Goal: Task Accomplishment & Management: Manage account settings

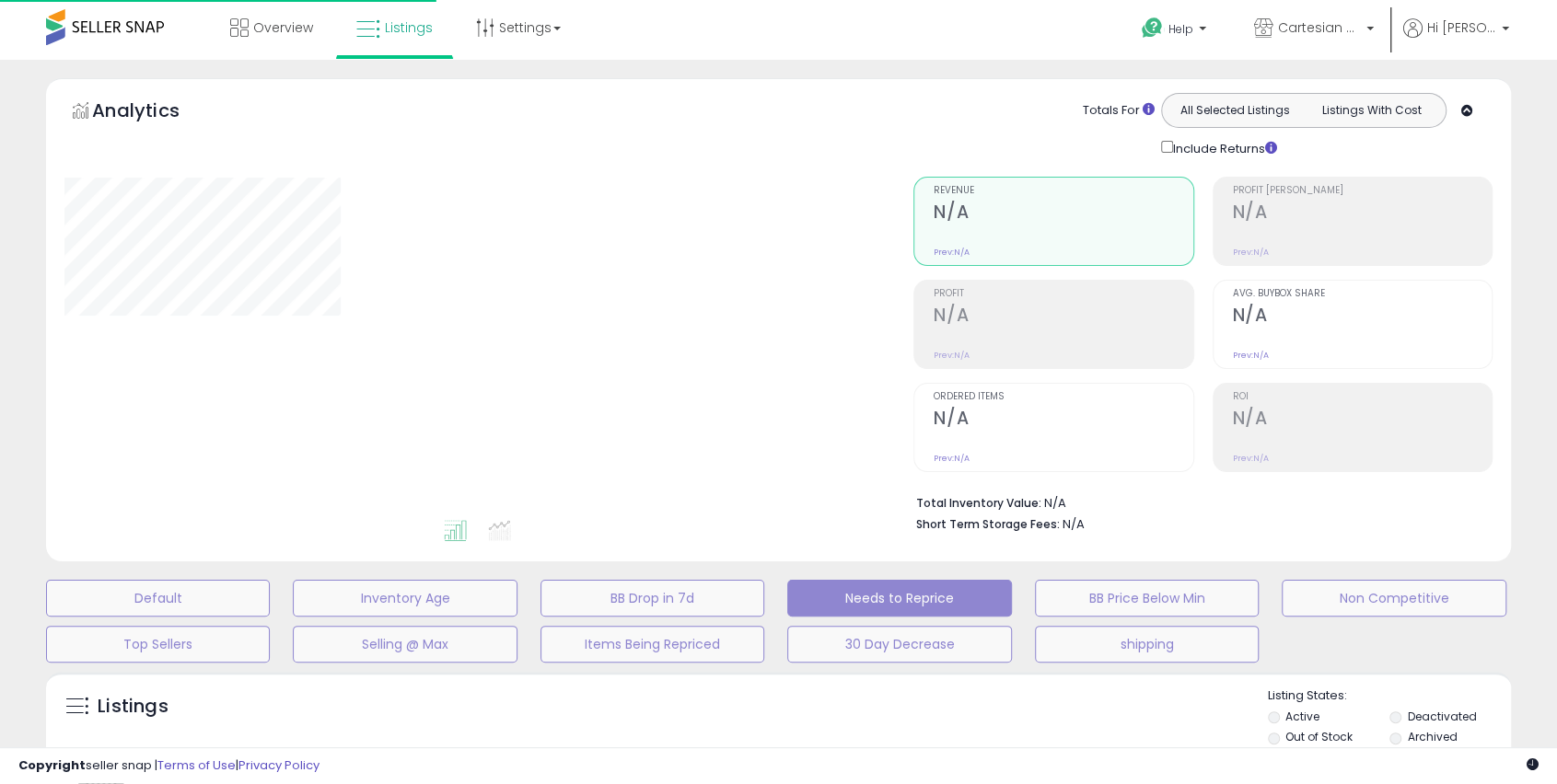
scroll to position [358, 0]
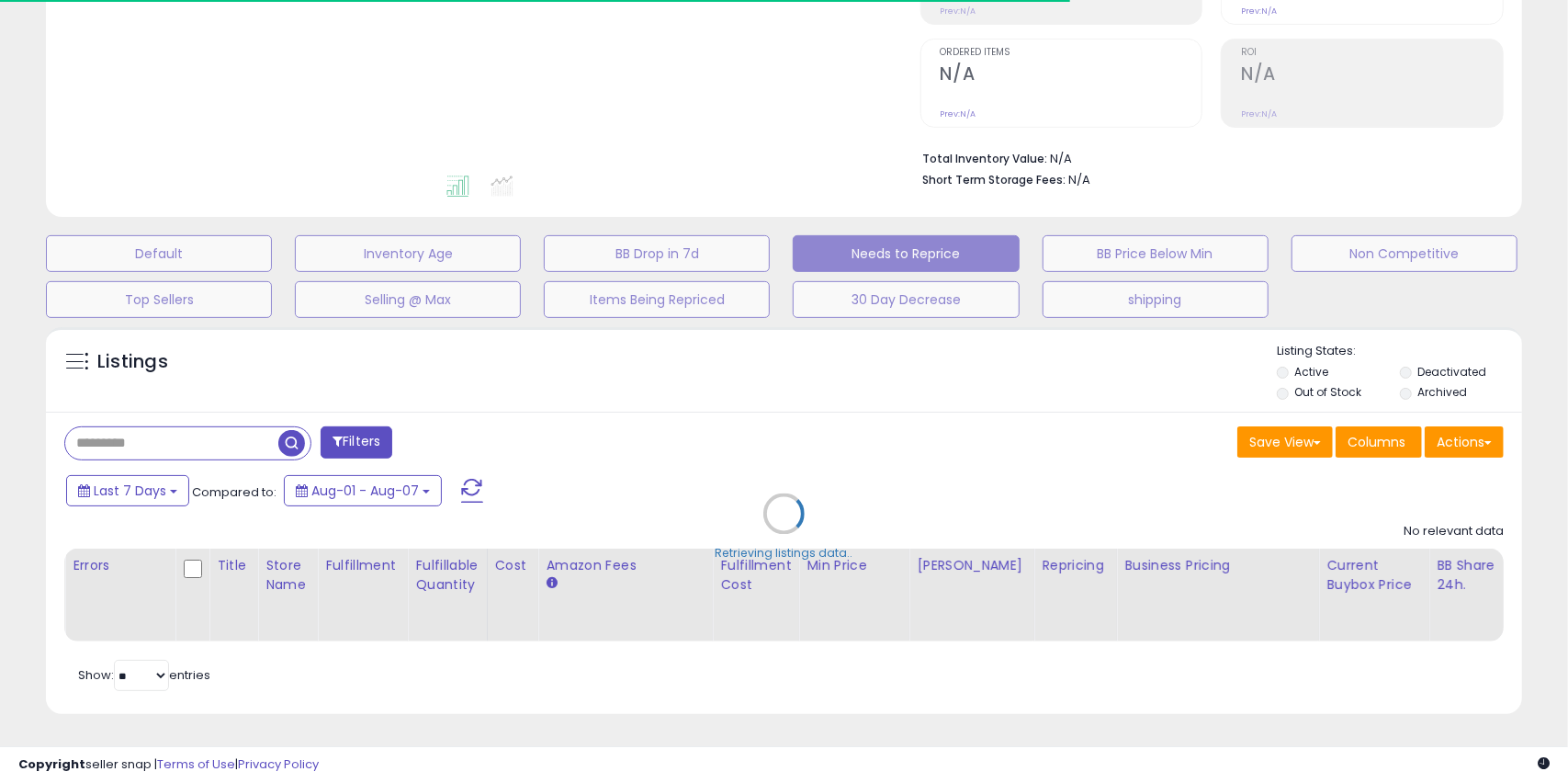
type input "******"
select select "**"
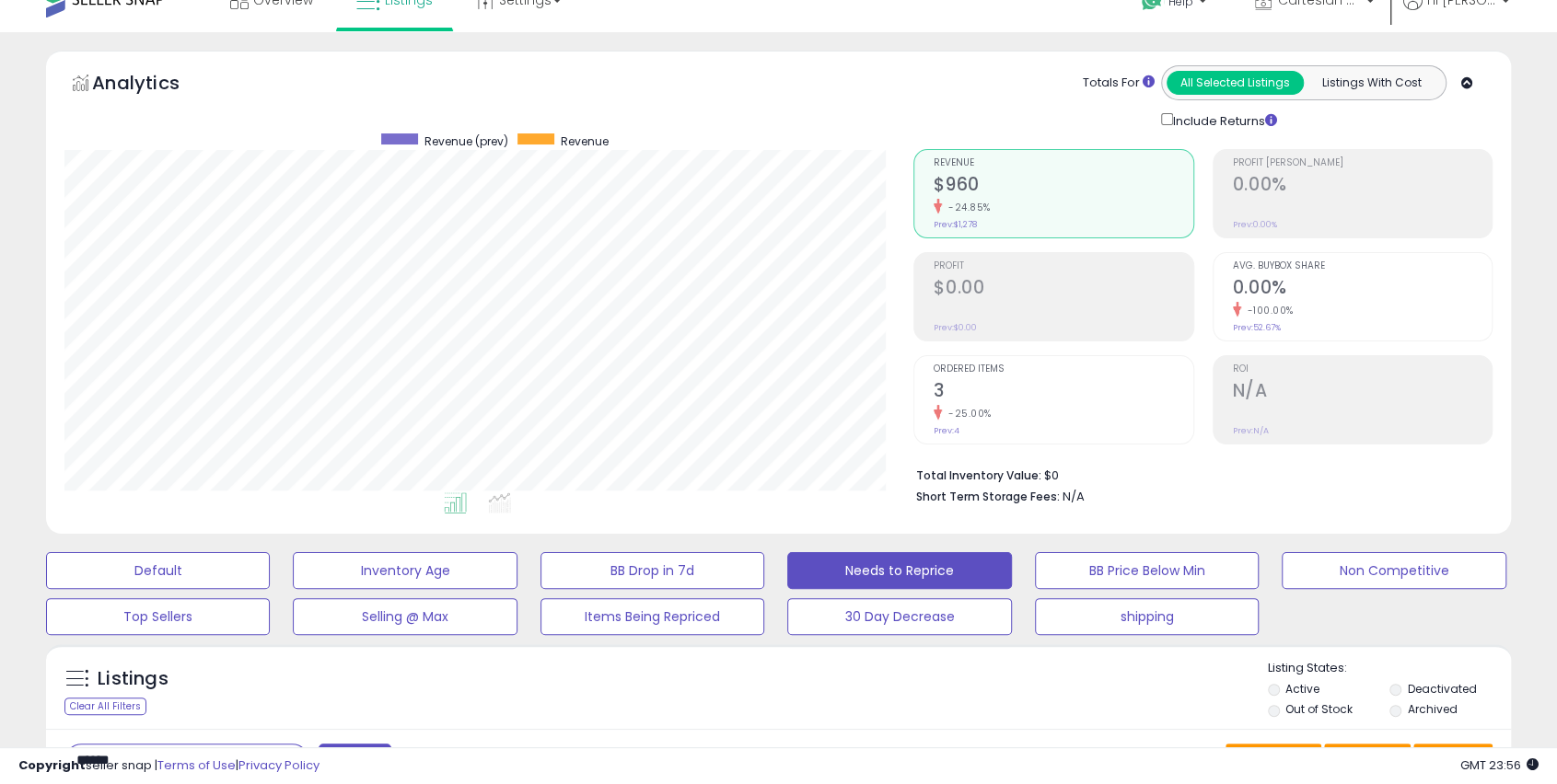
scroll to position [0, 0]
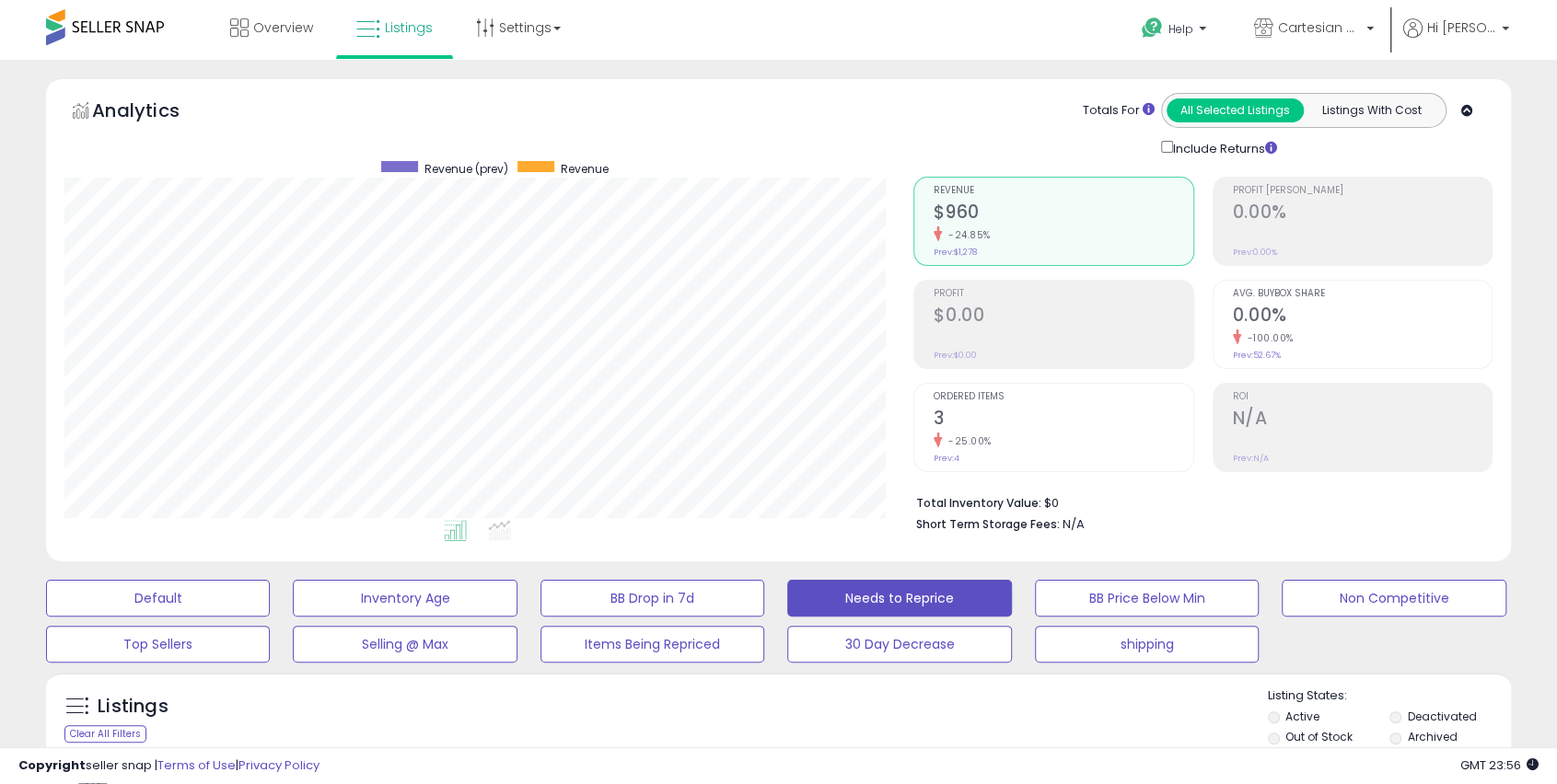
click at [145, 32] on span at bounding box center [105, 27] width 118 height 36
click at [142, 31] on span at bounding box center [105, 27] width 118 height 36
click at [269, 24] on span "Overview" at bounding box center [283, 27] width 60 height 18
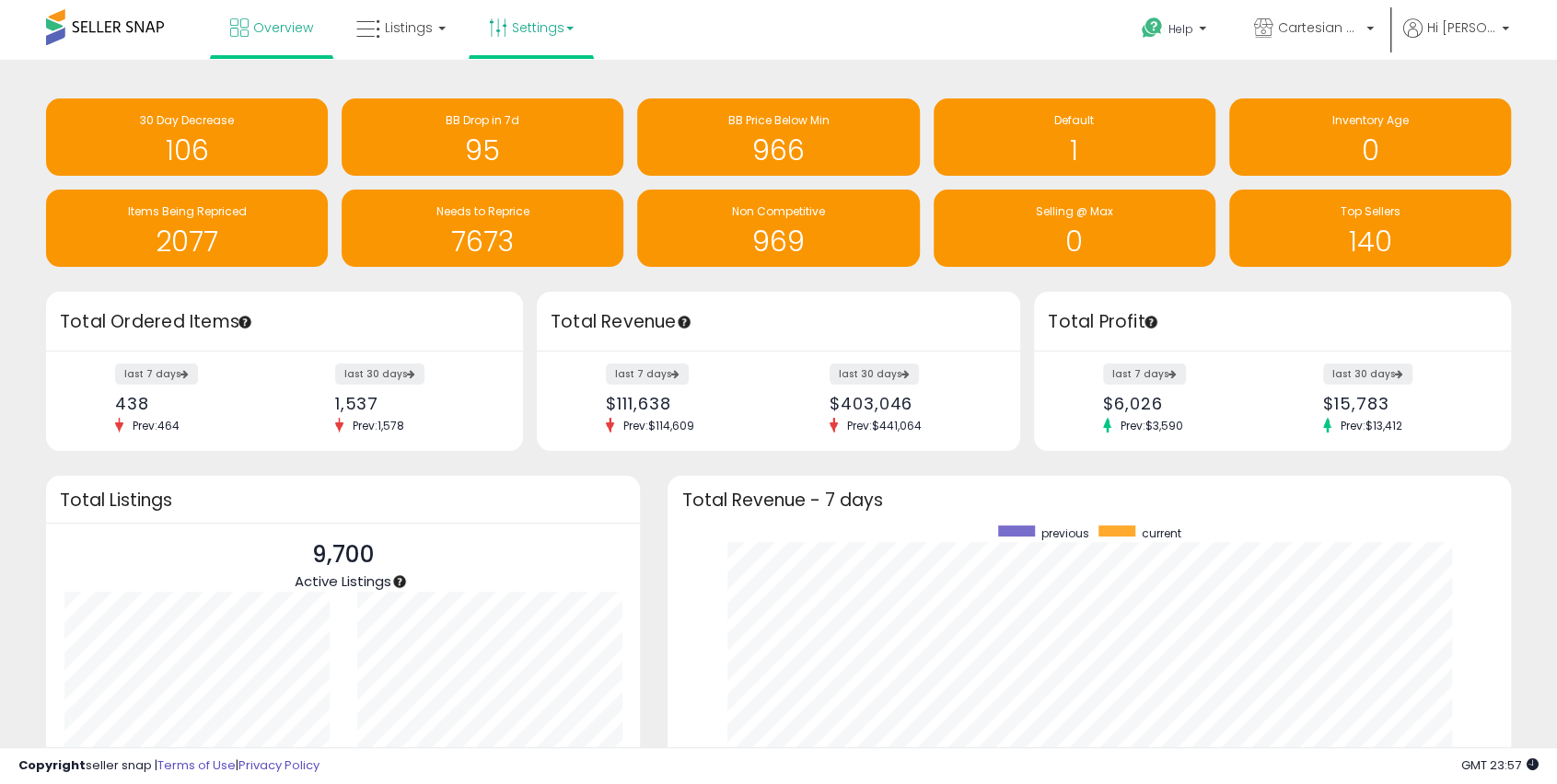
click at [521, 32] on link "Settings" at bounding box center [531, 27] width 112 height 55
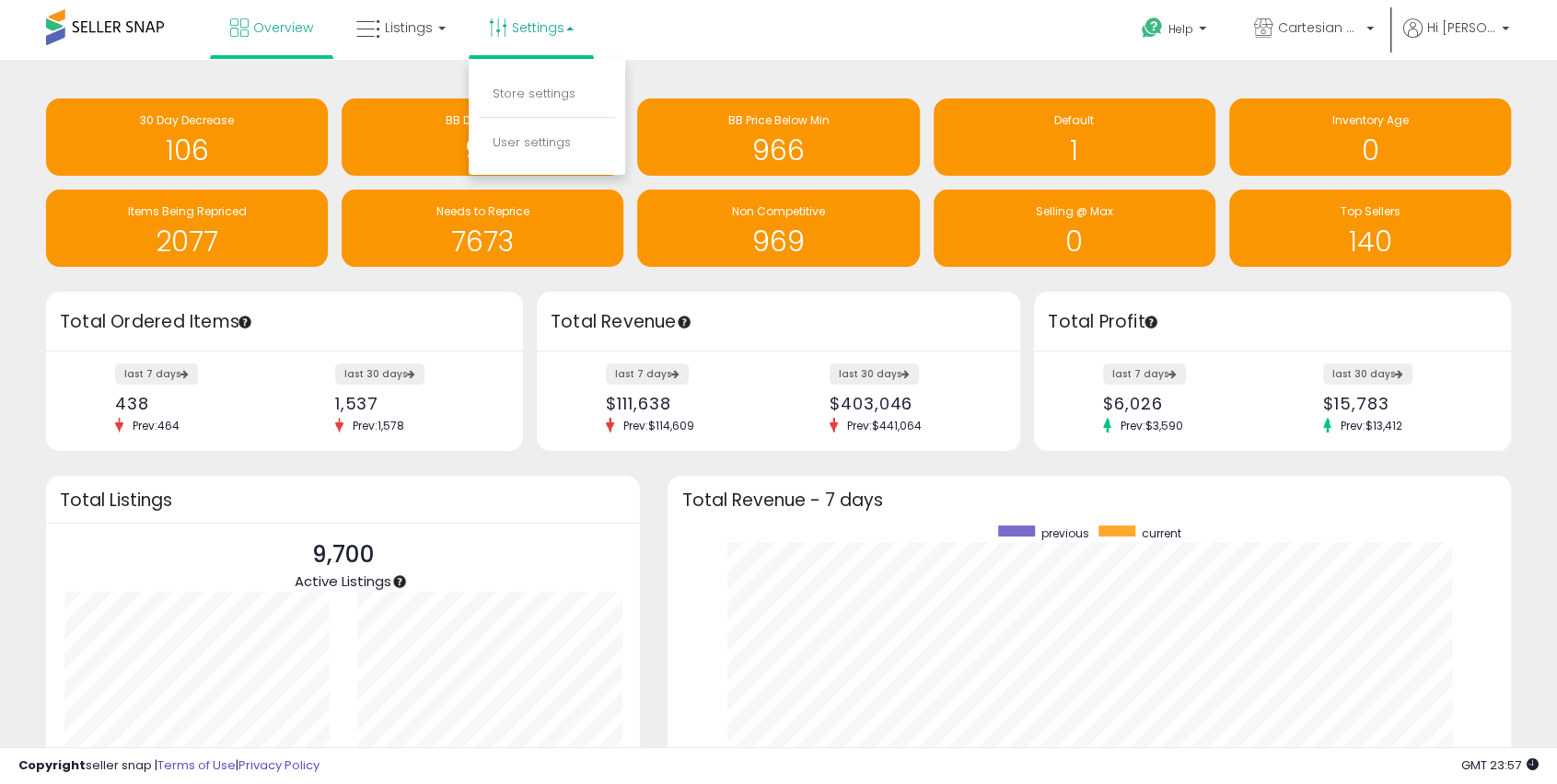
click at [511, 83] on li "Store settings" at bounding box center [547, 95] width 136 height 46
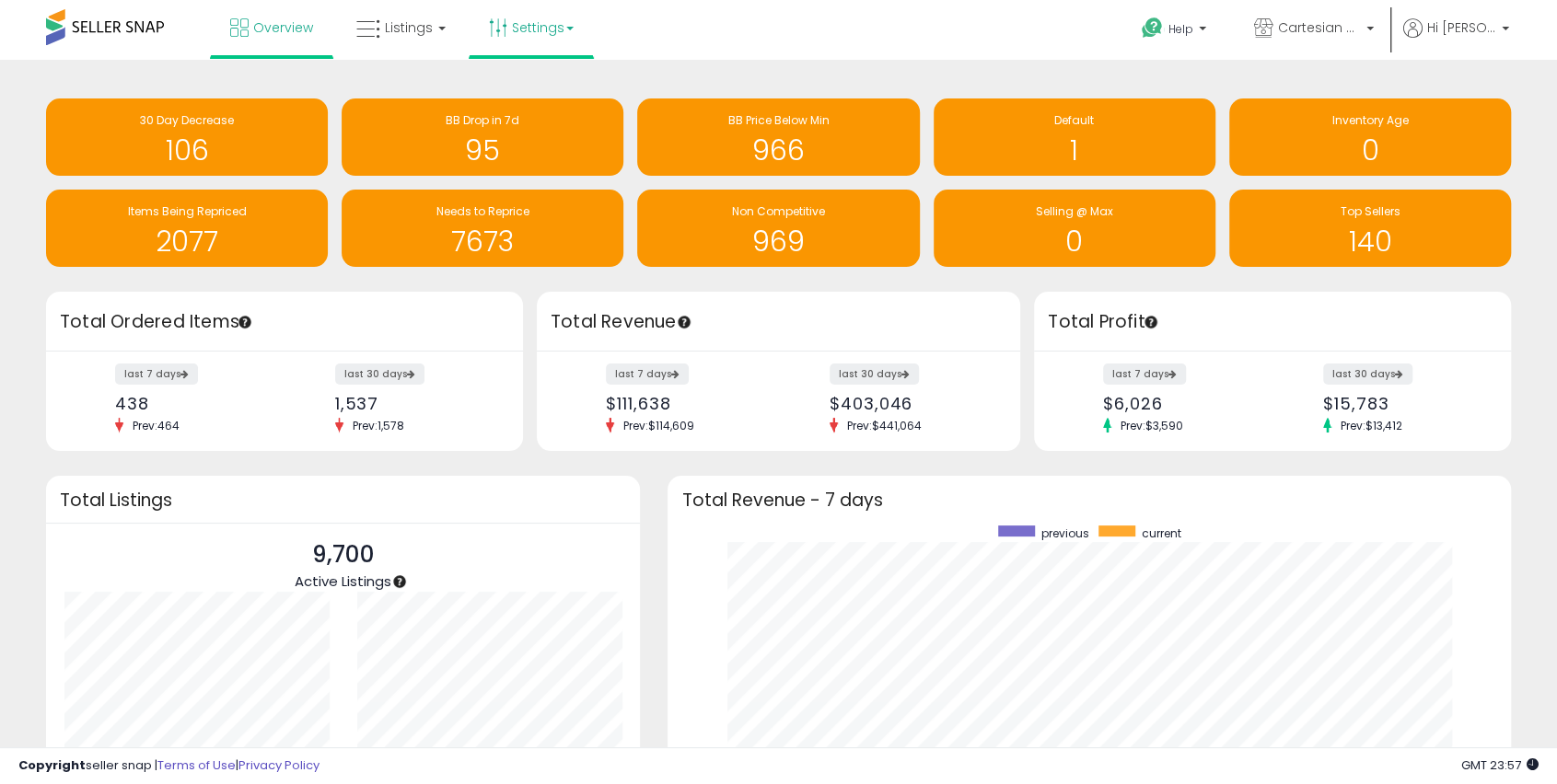
click at [536, 22] on link "Settings" at bounding box center [531, 27] width 112 height 55
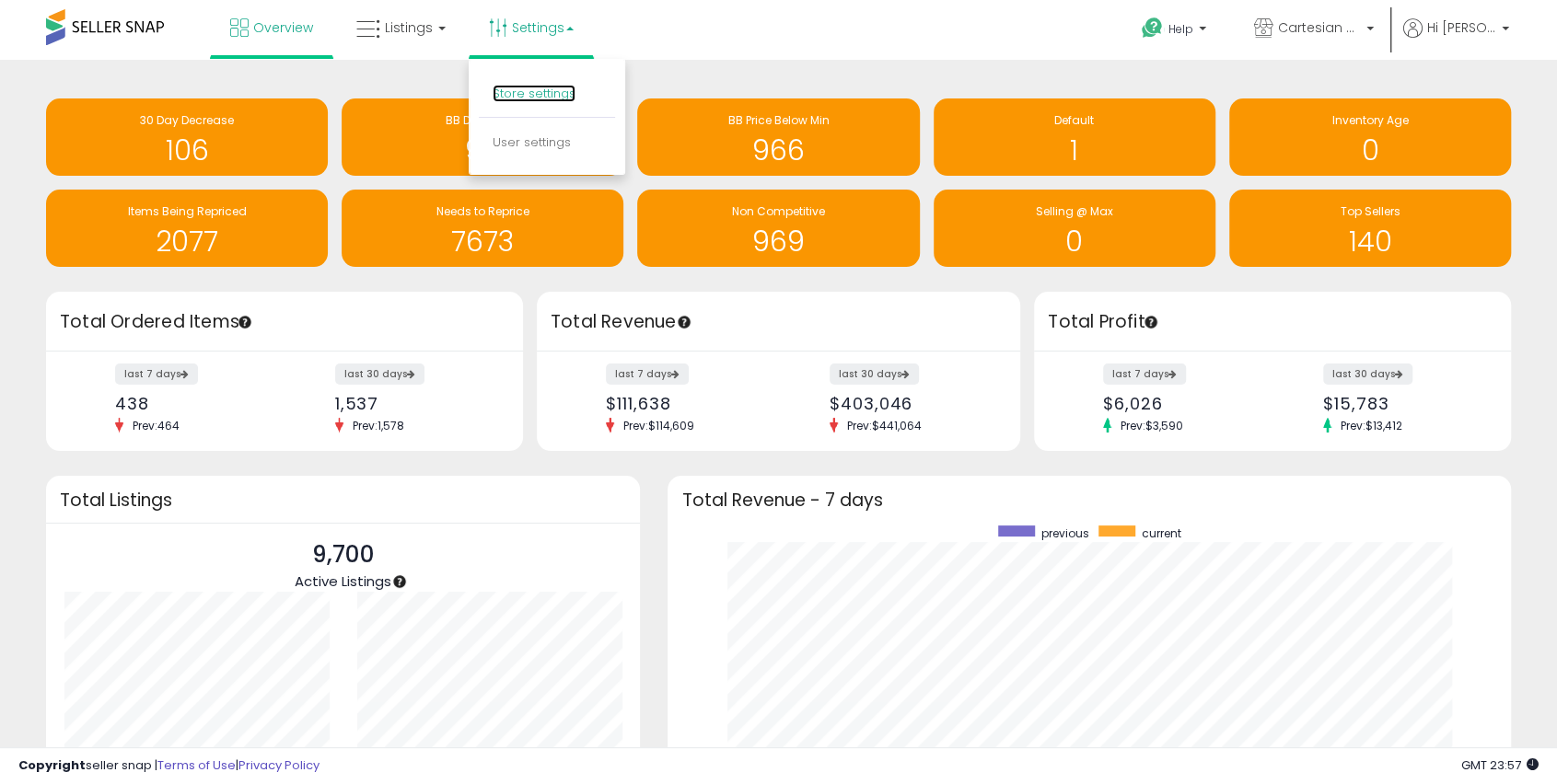
click at [535, 90] on link "Store settings" at bounding box center [534, 93] width 83 height 17
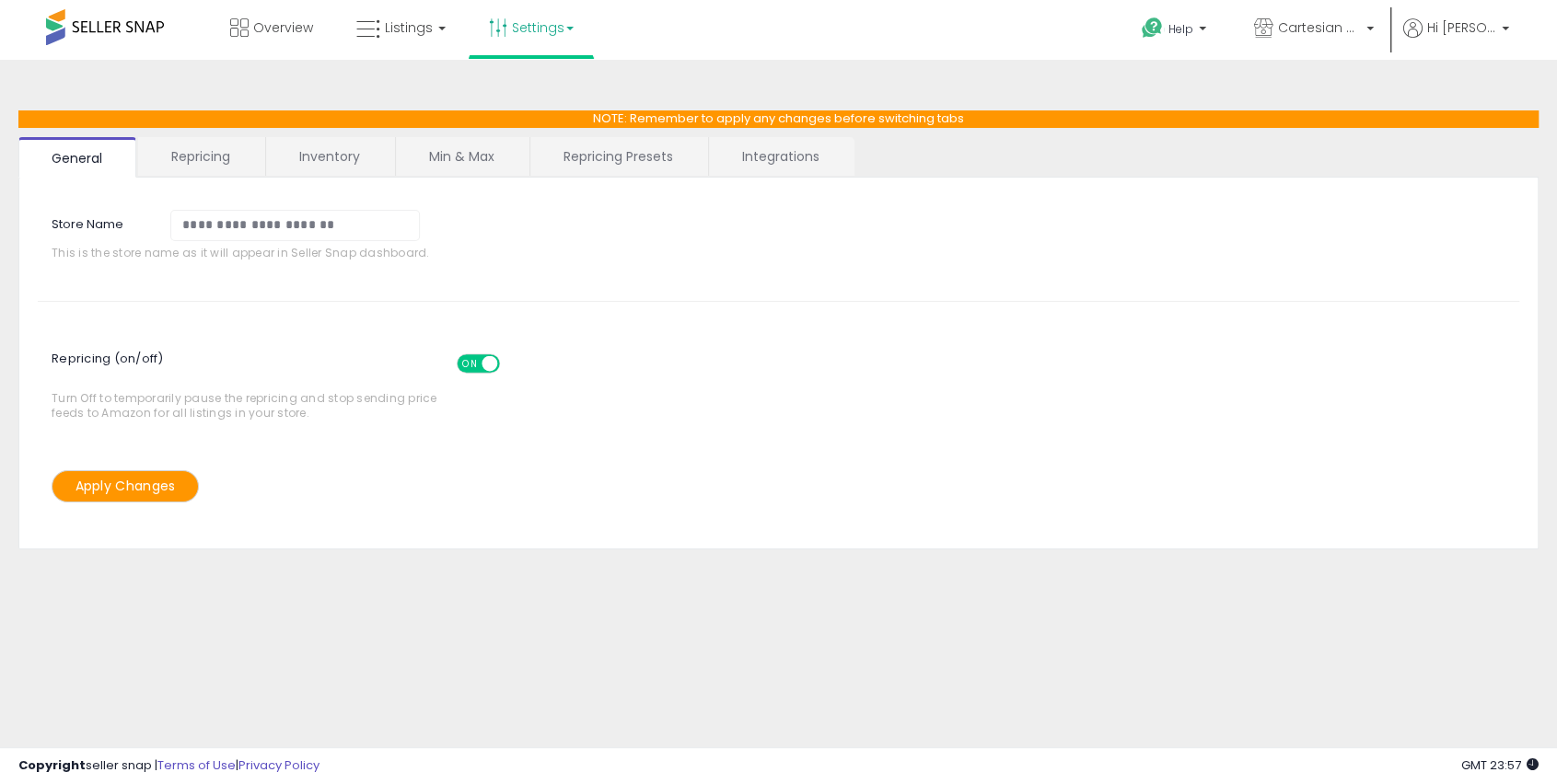
click at [745, 159] on link "Integrations" at bounding box center [780, 157] width 143 height 38
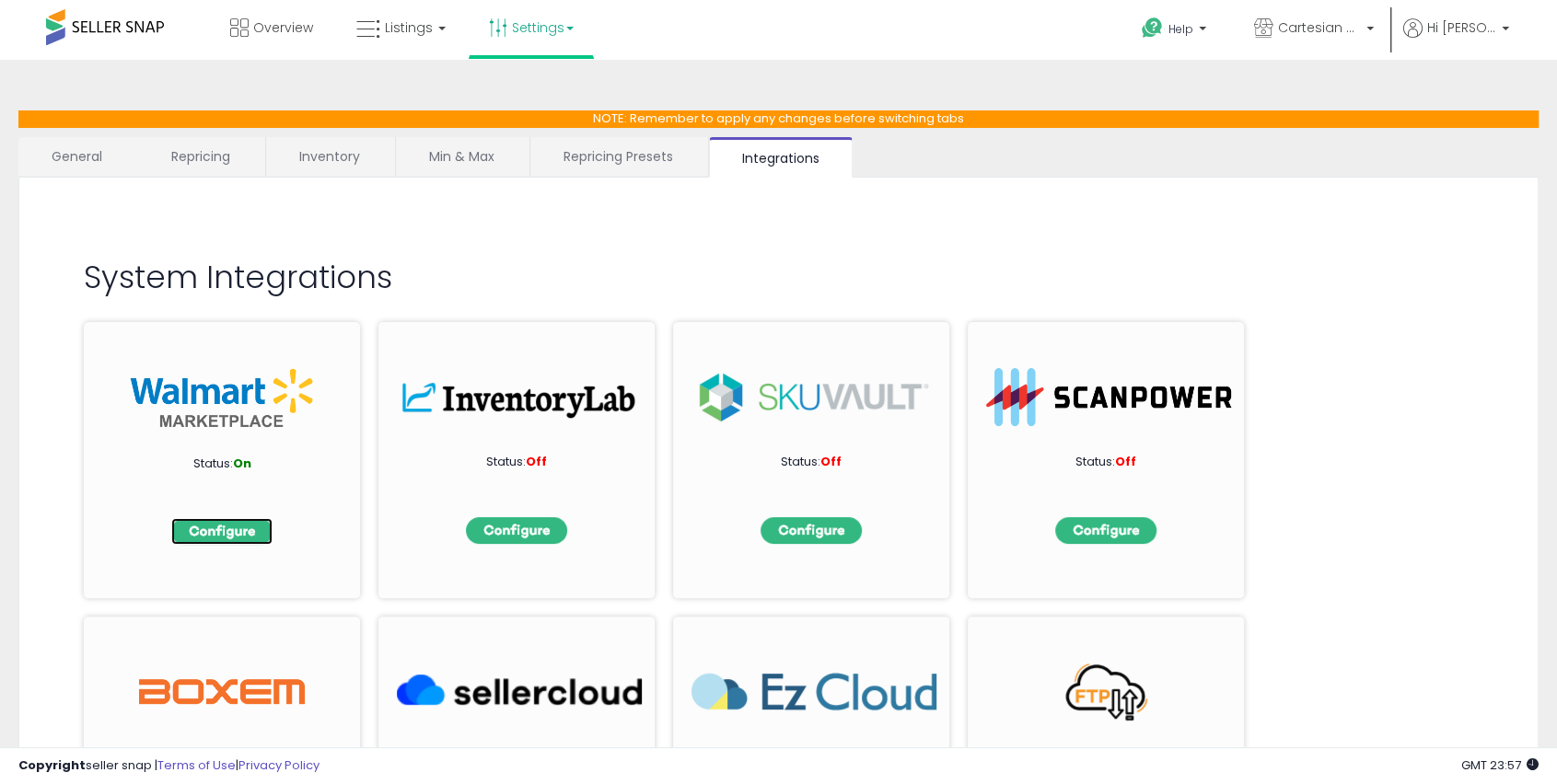
click at [235, 527] on img at bounding box center [221, 531] width 101 height 27
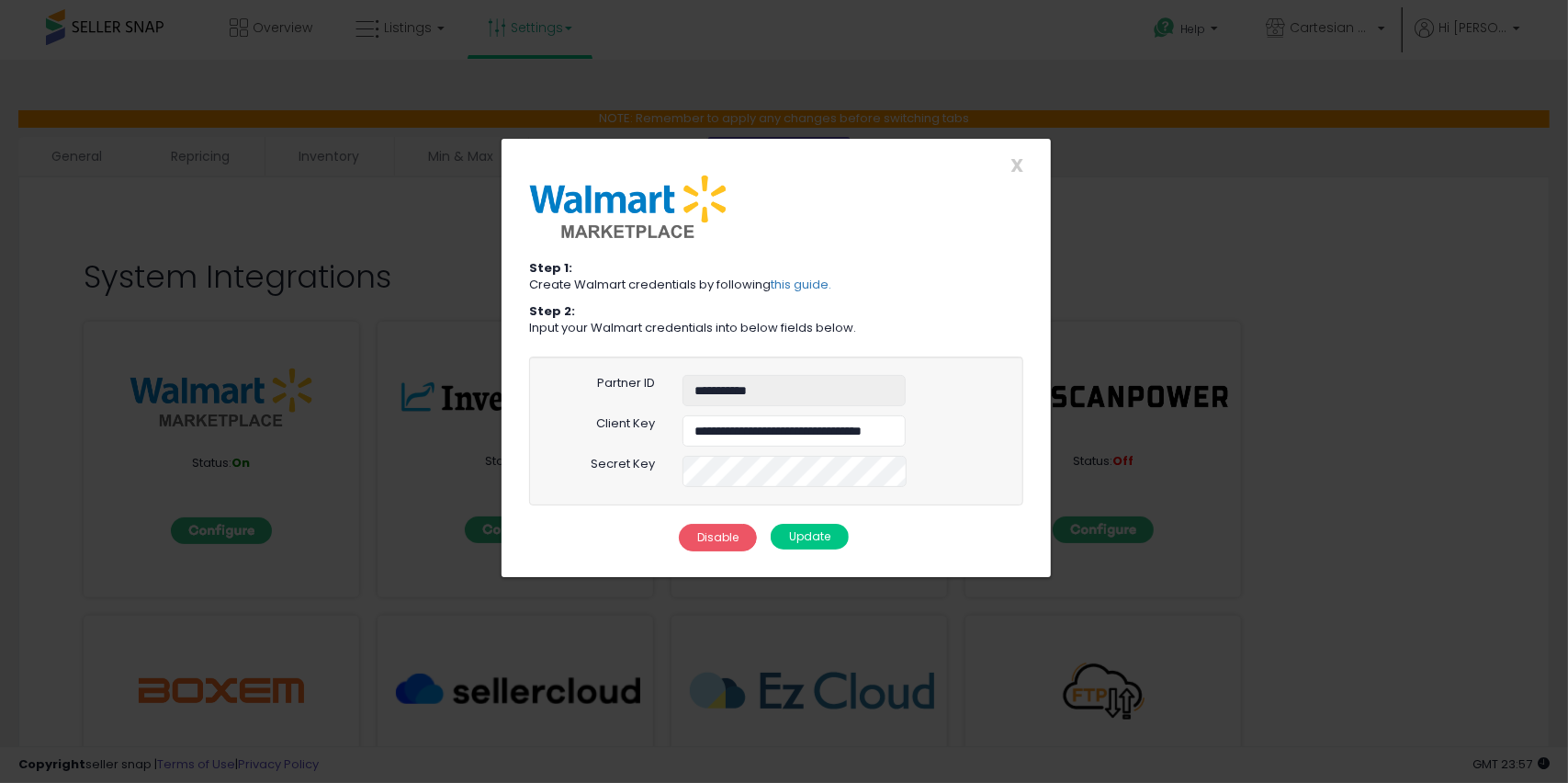
click at [1007, 169] on div "X Close" at bounding box center [776, 165] width 522 height 19
click at [1013, 162] on span "X" at bounding box center [1017, 165] width 12 height 26
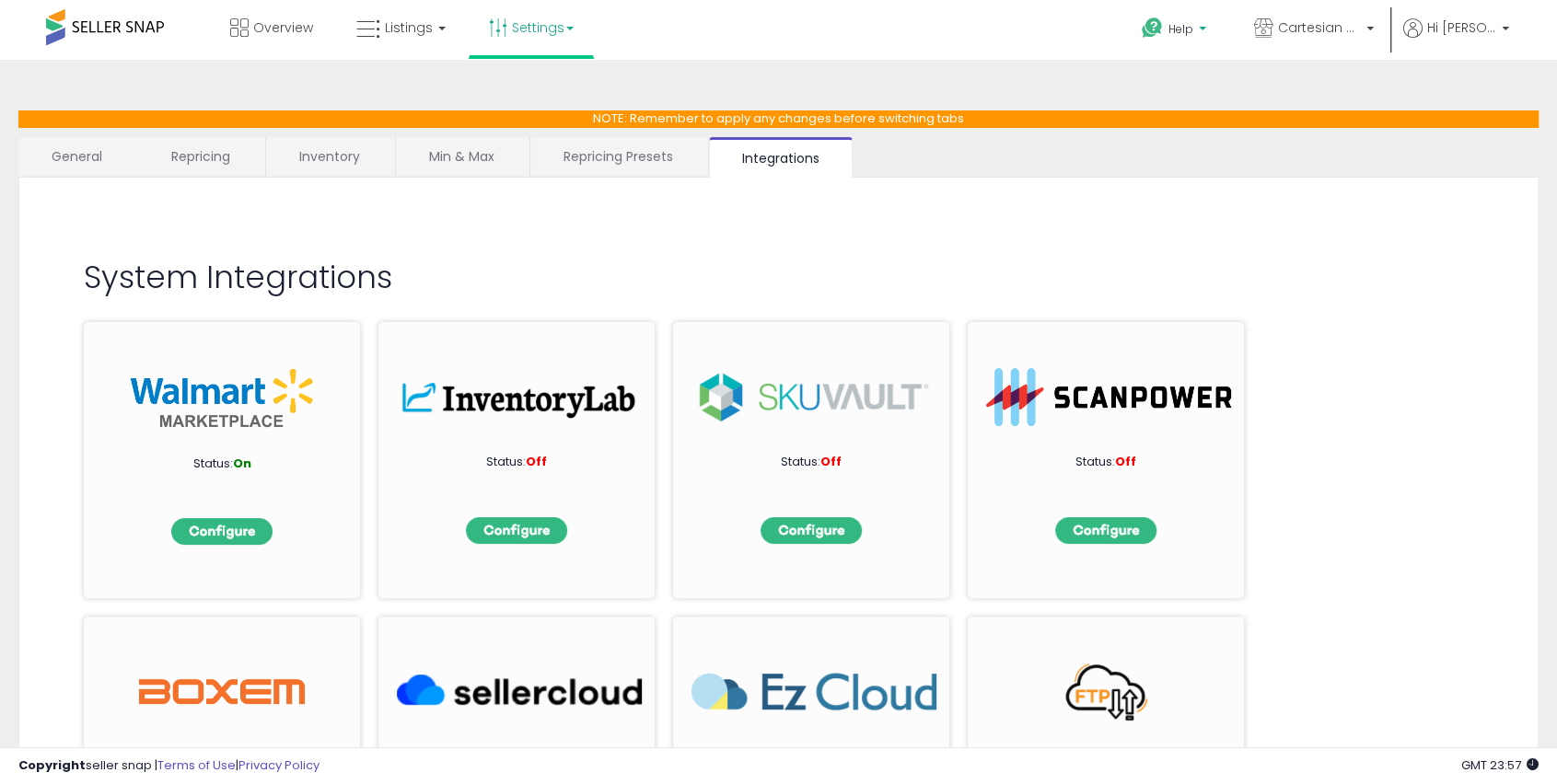
click at [1184, 34] on span "Help" at bounding box center [1181, 29] width 25 height 15
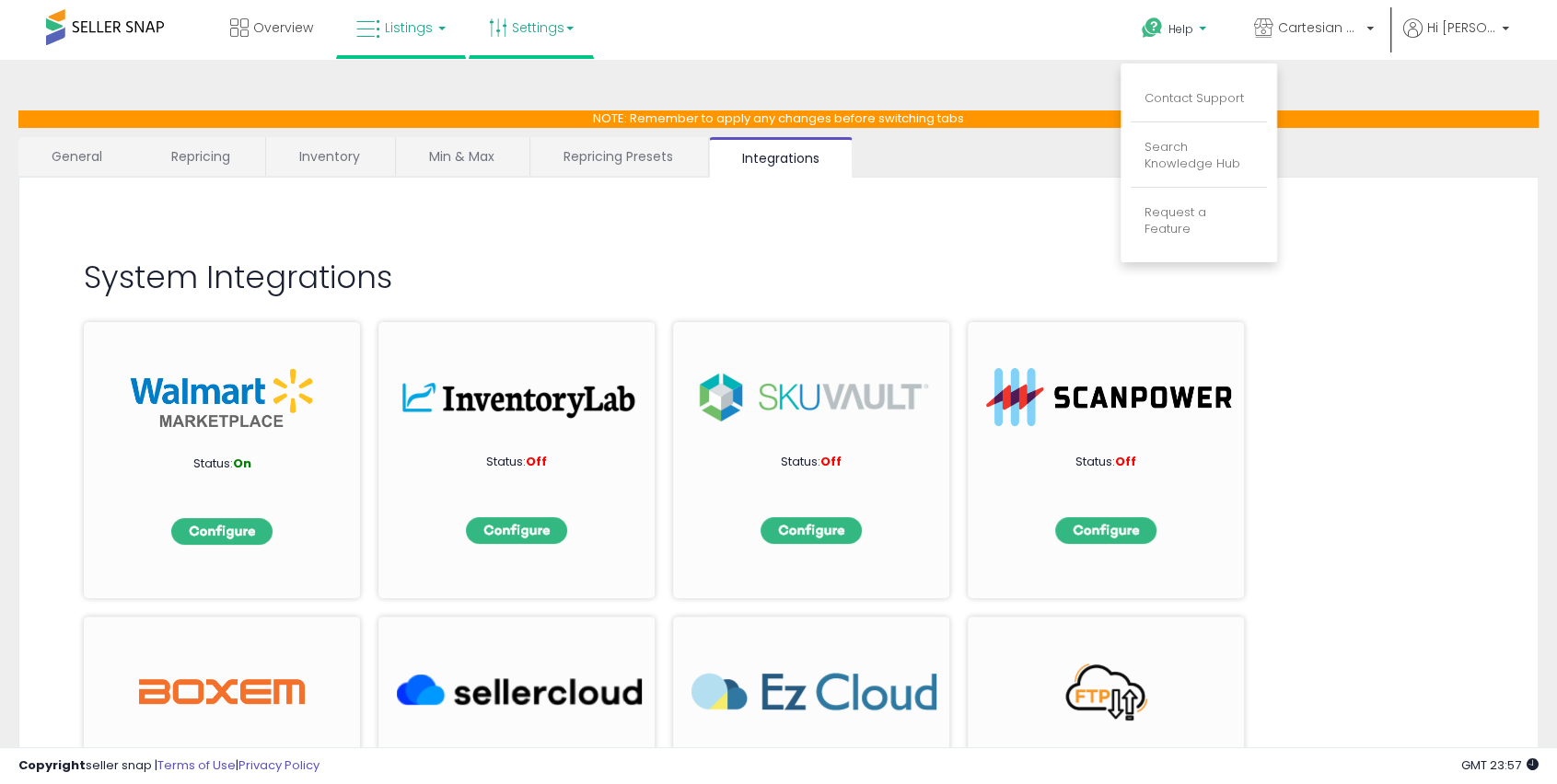
click at [419, 27] on span "Listings" at bounding box center [408, 27] width 48 height 18
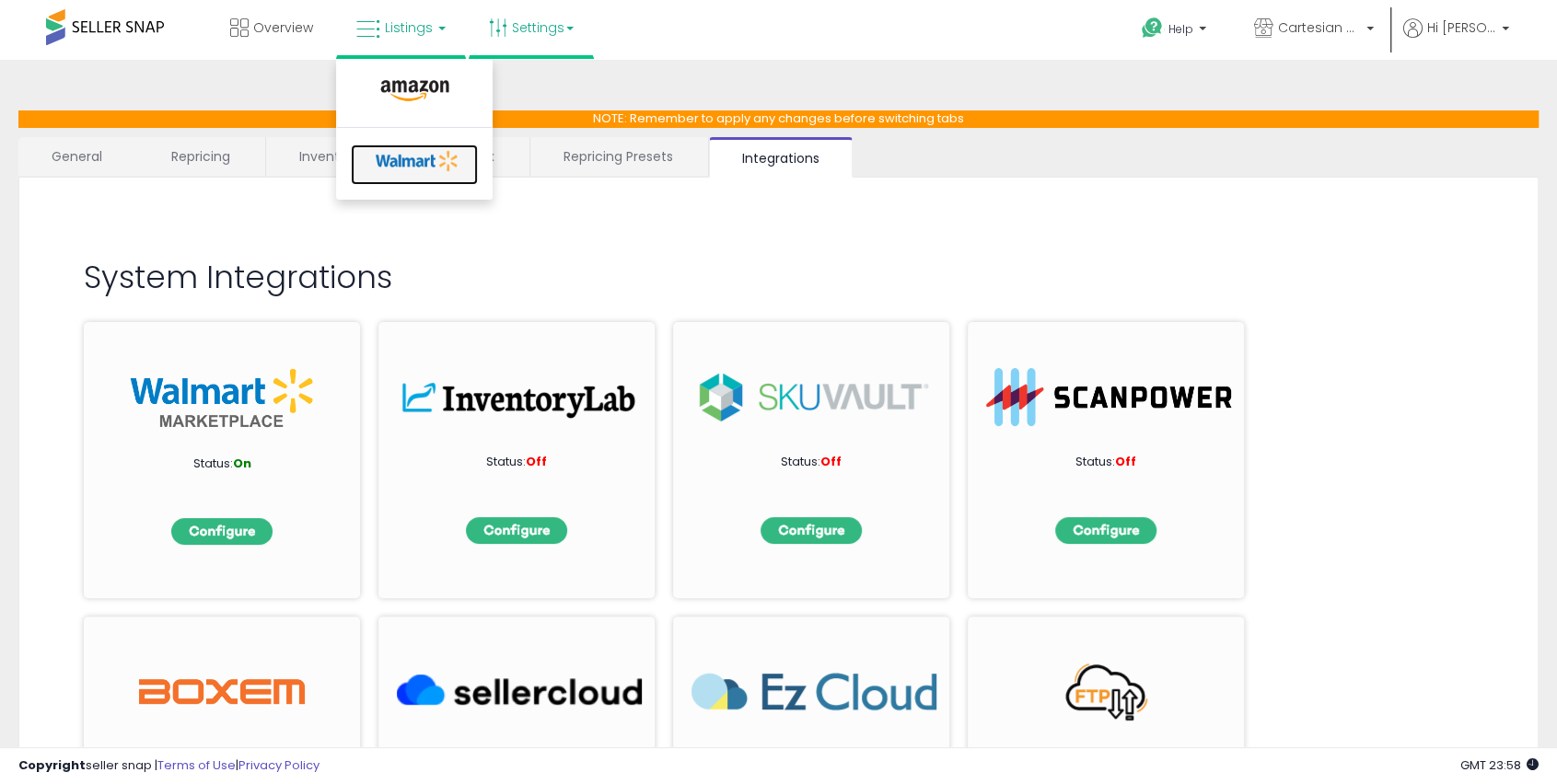
click at [429, 157] on icon at bounding box center [417, 160] width 97 height 28
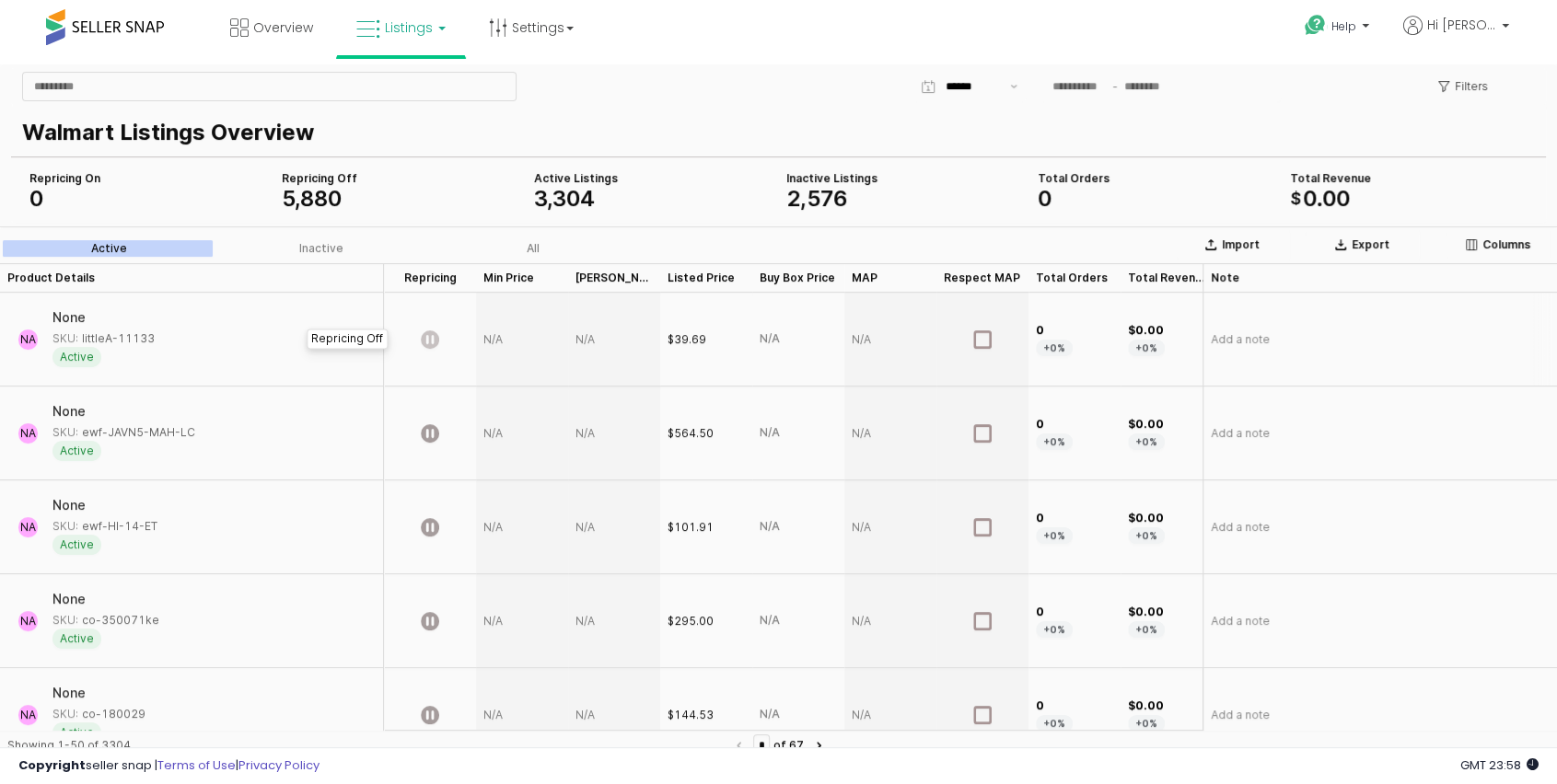
click at [434, 340] on icon "App Frame" at bounding box center [430, 339] width 18 height 18
click at [433, 340] on icon "App Frame" at bounding box center [430, 339] width 18 height 18
